Goal: Task Accomplishment & Management: Manage account settings

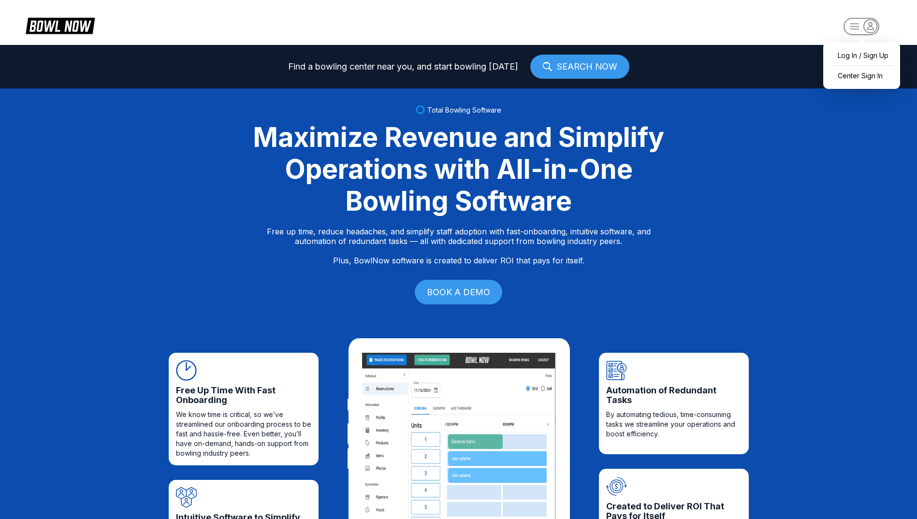
click at [877, 25] on icon "button" at bounding box center [870, 25] width 13 height 13
click at [864, 75] on div "Center Sign In" at bounding box center [861, 75] width 67 height 17
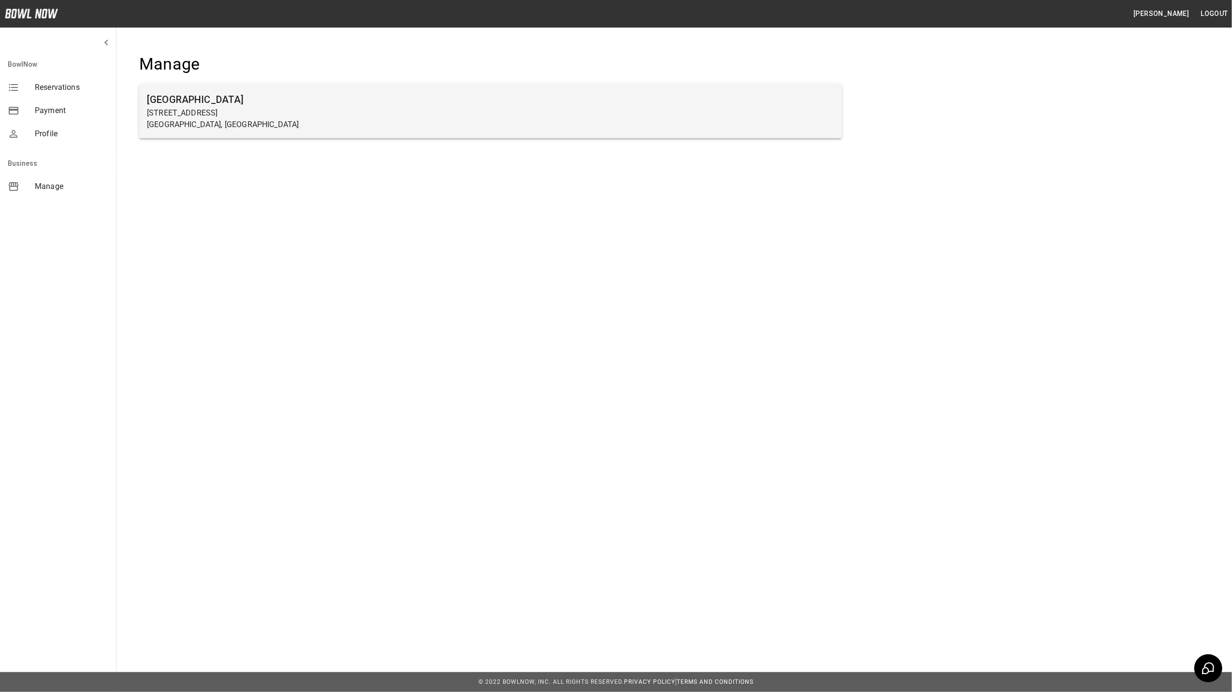
click at [321, 114] on p "[STREET_ADDRESS]" at bounding box center [491, 113] width 688 height 12
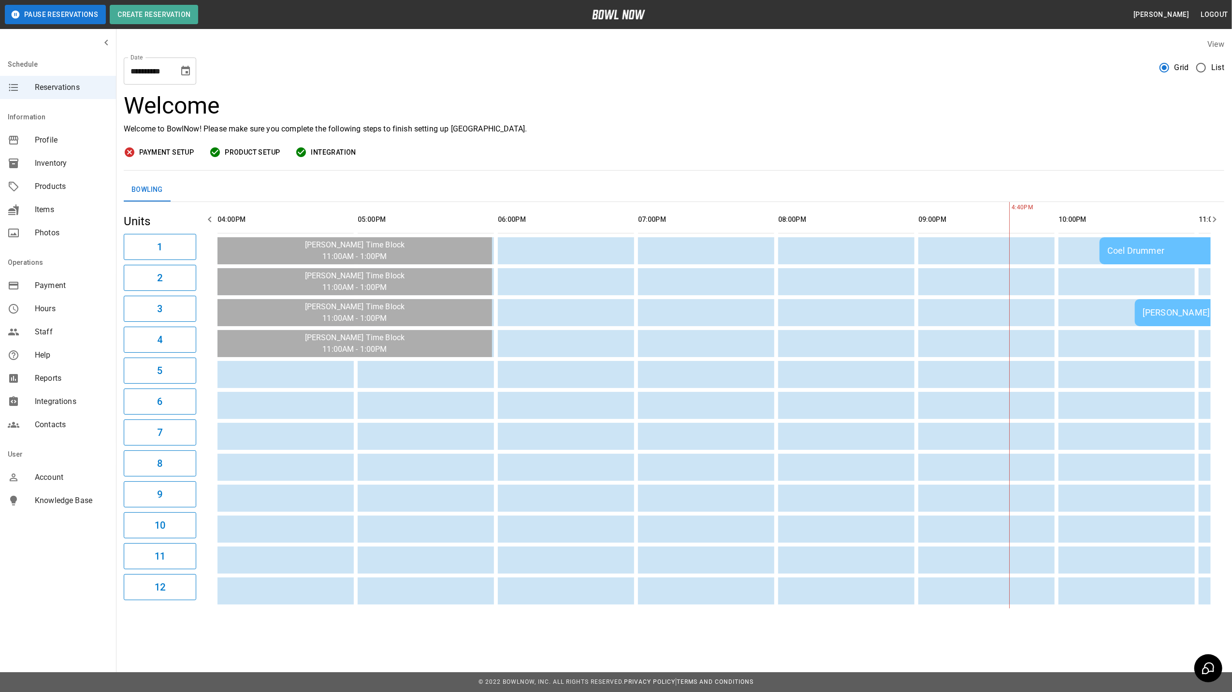
scroll to position [0, 701]
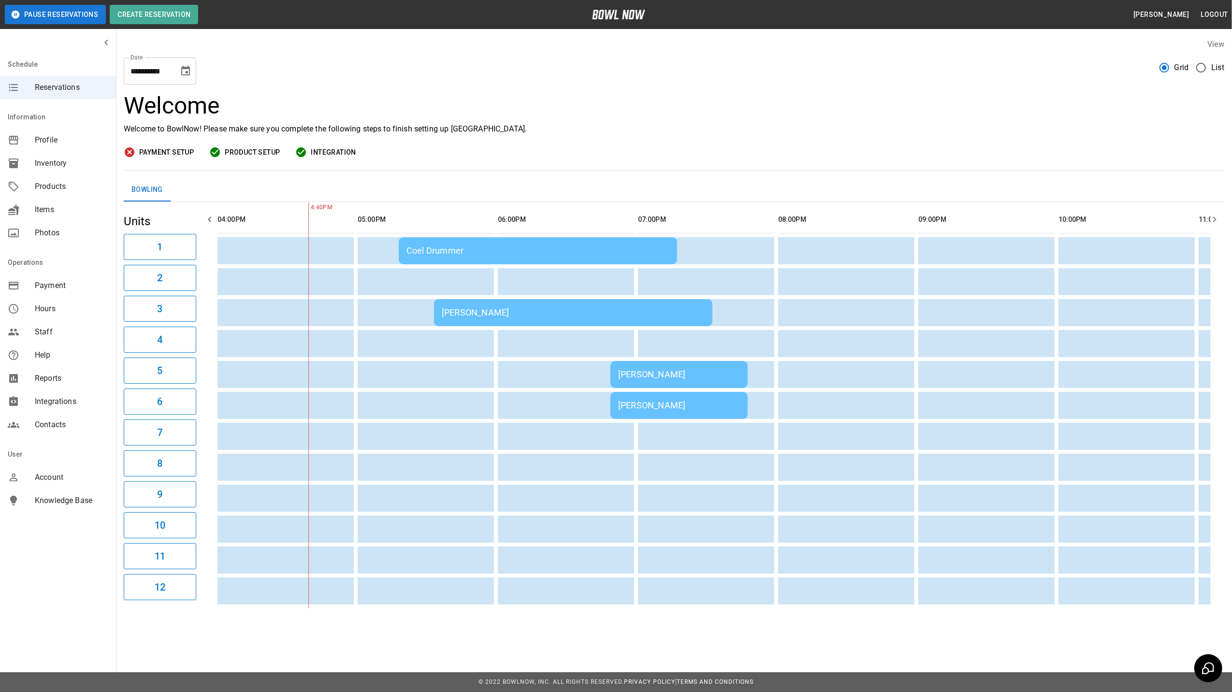
click at [685, 378] on div "[PERSON_NAME]" at bounding box center [679, 374] width 122 height 10
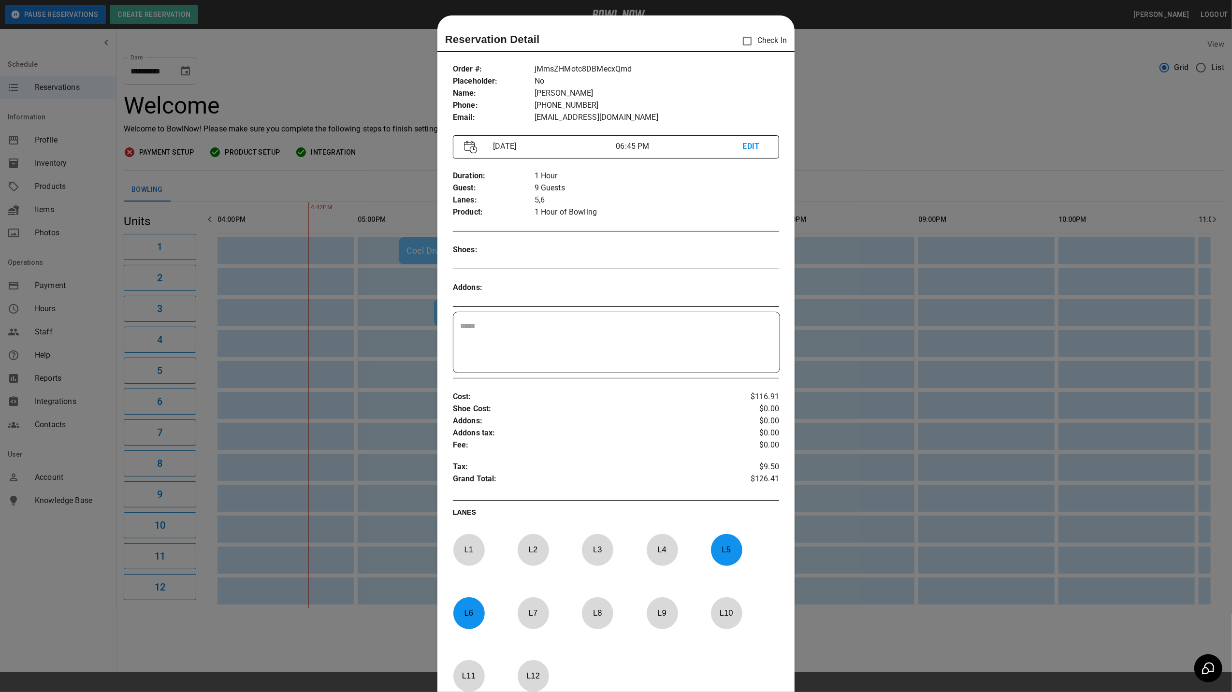
scroll to position [15, 0]
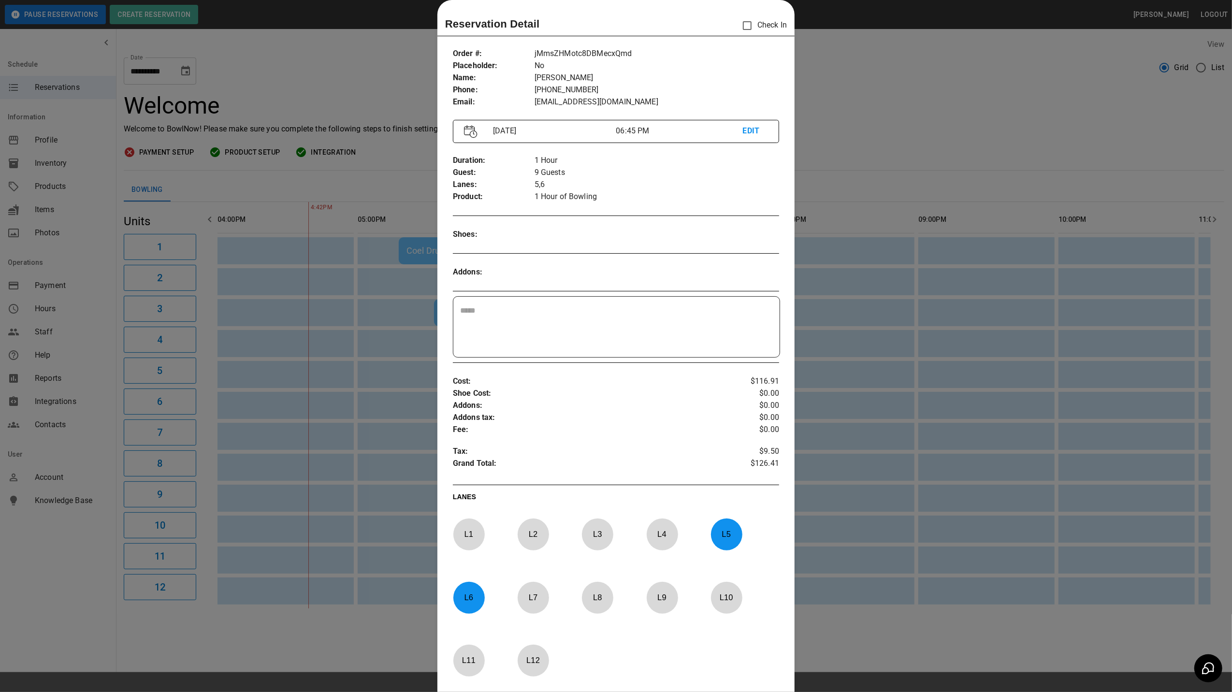
click at [830, 118] on div at bounding box center [616, 346] width 1232 height 692
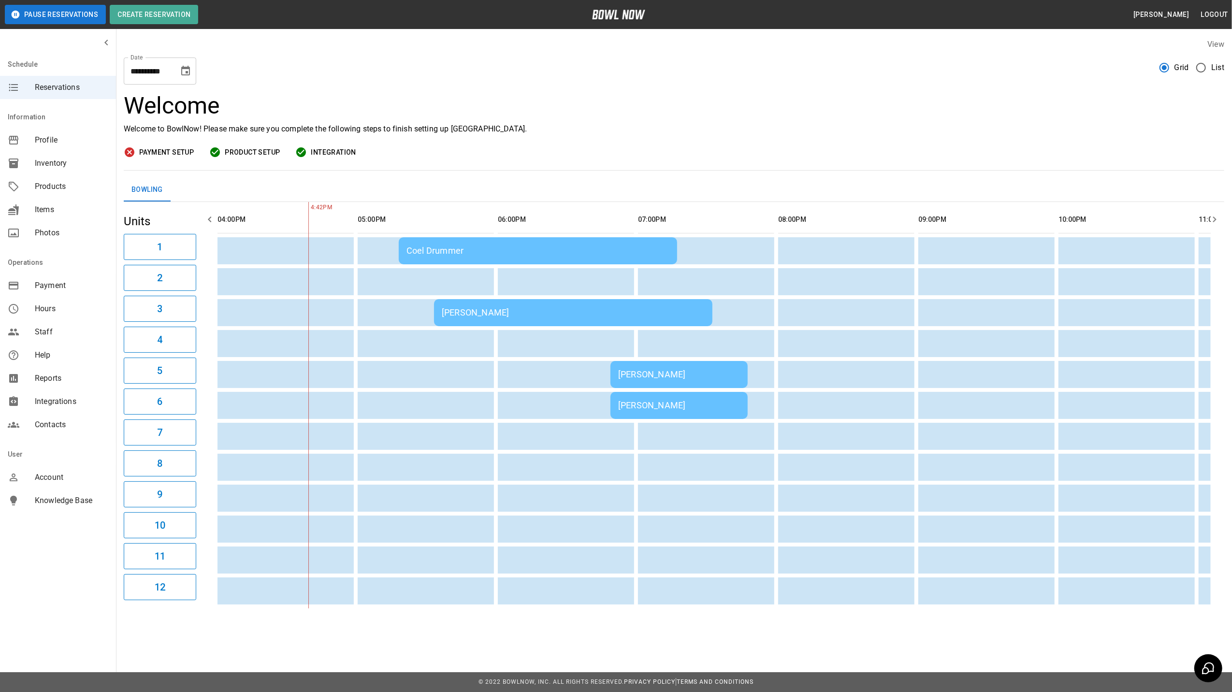
click at [664, 378] on div "[PERSON_NAME]" at bounding box center [679, 374] width 122 height 10
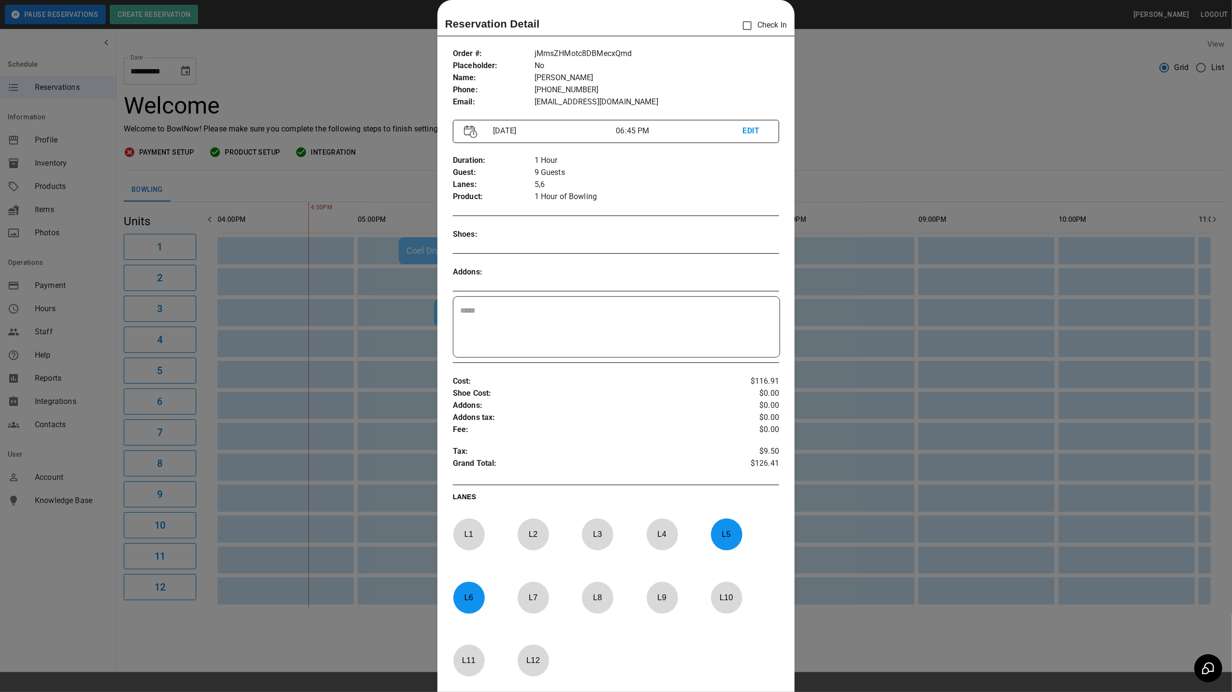
click at [873, 63] on div at bounding box center [616, 346] width 1232 height 692
